Goal: Information Seeking & Learning: Learn about a topic

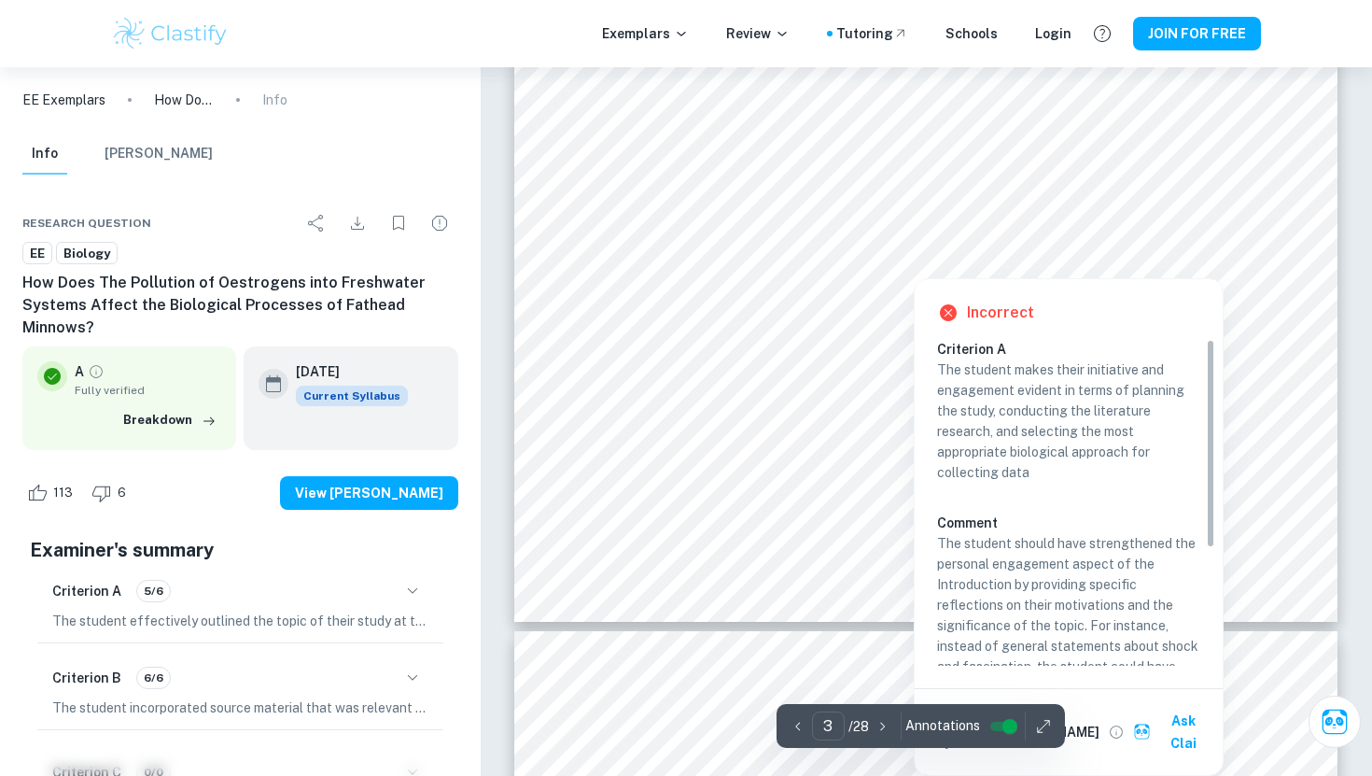
scroll to position [3238, 0]
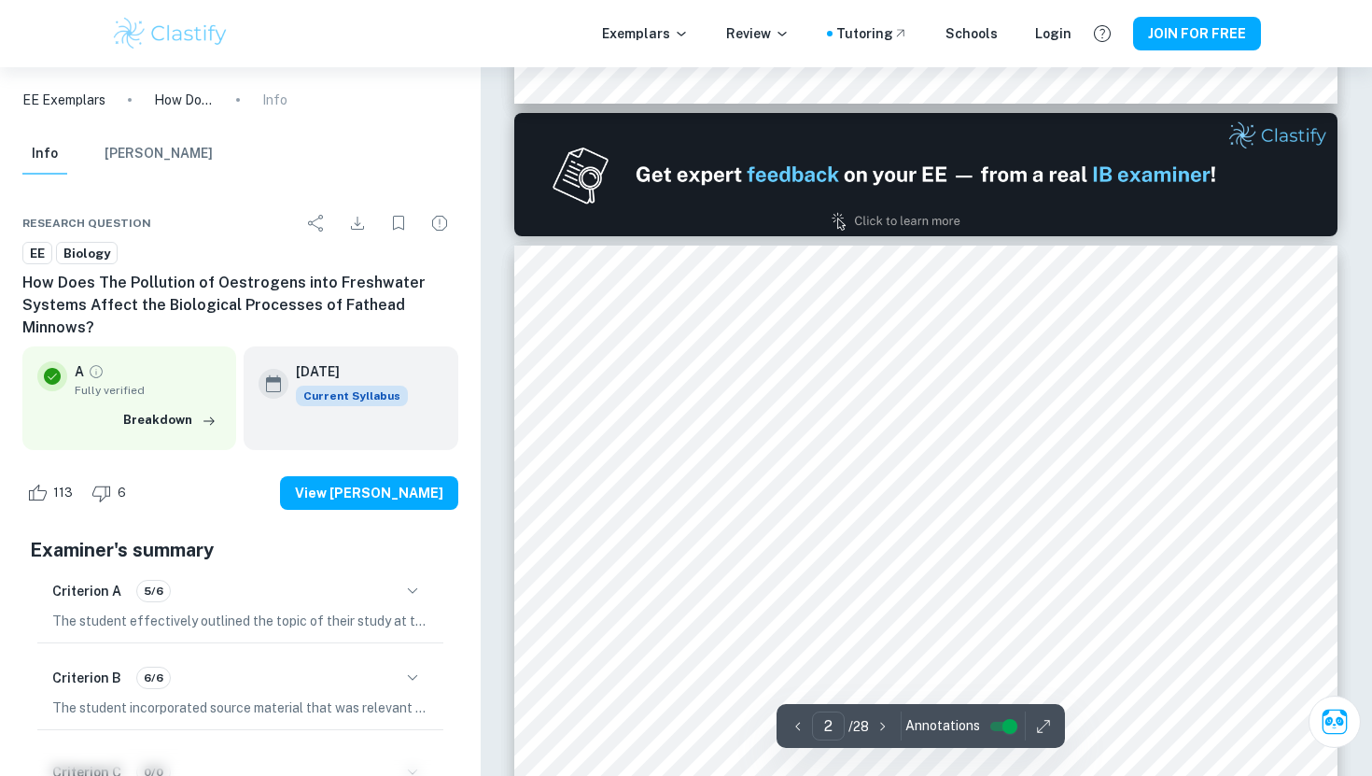
type input "1"
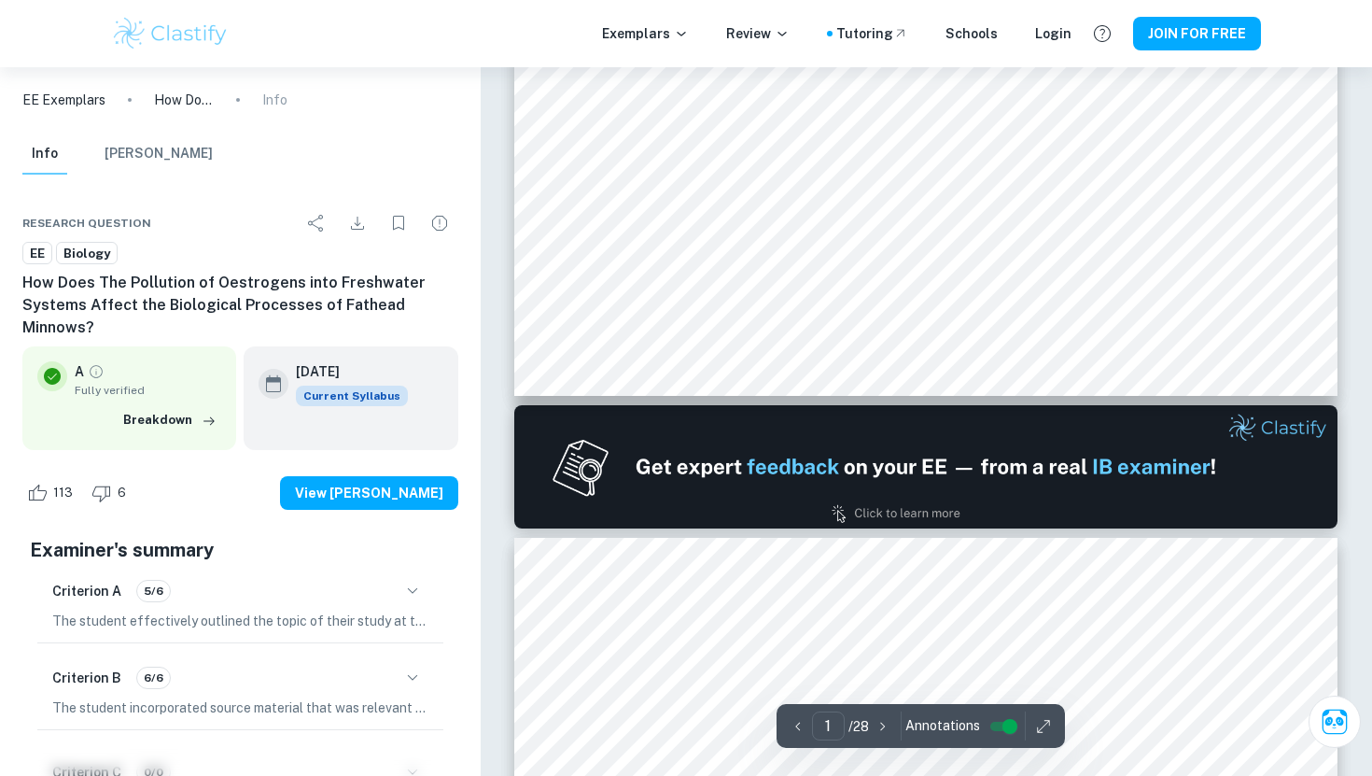
scroll to position [804, 0]
